Goal: Information Seeking & Learning: Check status

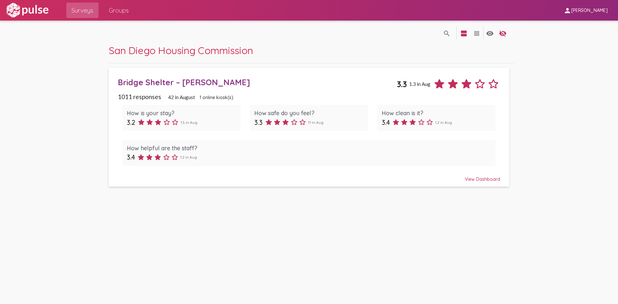
click at [480, 180] on div "View Dashboard" at bounding box center [309, 176] width 382 height 12
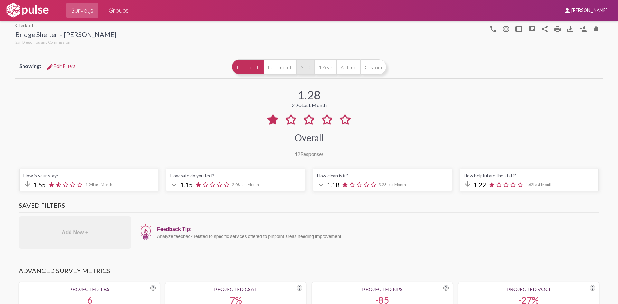
click at [304, 69] on button "YTD" at bounding box center [305, 66] width 18 height 15
click at [324, 66] on button "1 Year" at bounding box center [325, 66] width 22 height 15
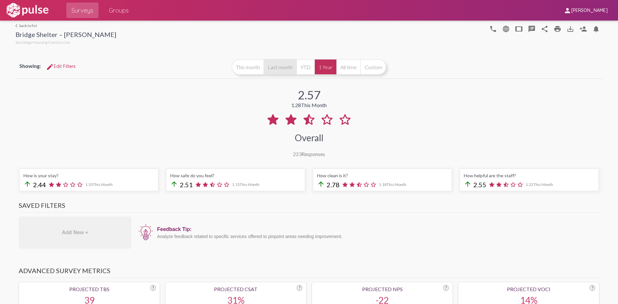
click at [281, 71] on button "Last month" at bounding box center [279, 66] width 33 height 15
click at [250, 69] on button "This month" at bounding box center [248, 66] width 32 height 15
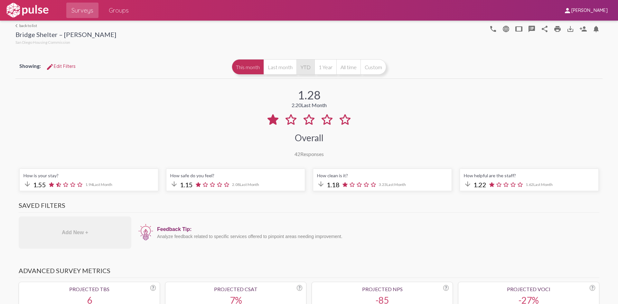
click at [306, 66] on button "YTD" at bounding box center [305, 66] width 18 height 15
click at [324, 67] on button "1 Year" at bounding box center [325, 66] width 22 height 15
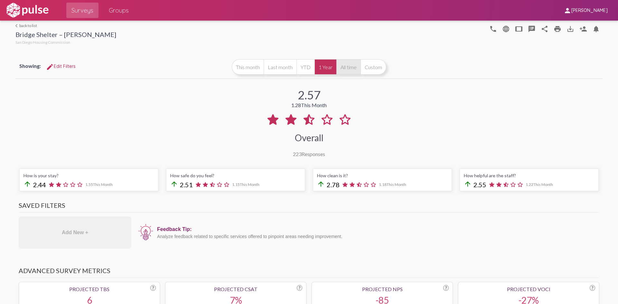
click at [346, 67] on button "All time" at bounding box center [348, 66] width 24 height 15
click at [368, 68] on button "Custom" at bounding box center [373, 66] width 26 height 15
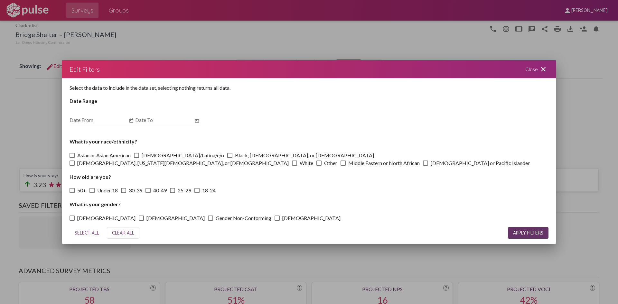
click at [537, 73] on div "Close close" at bounding box center [536, 69] width 39 height 18
